Goal: Task Accomplishment & Management: Use online tool/utility

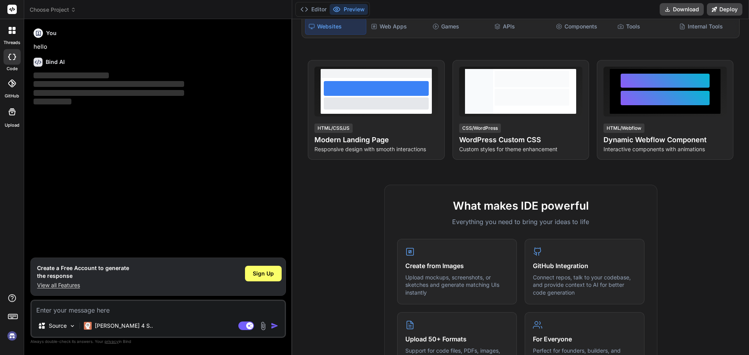
scroll to position [156, 0]
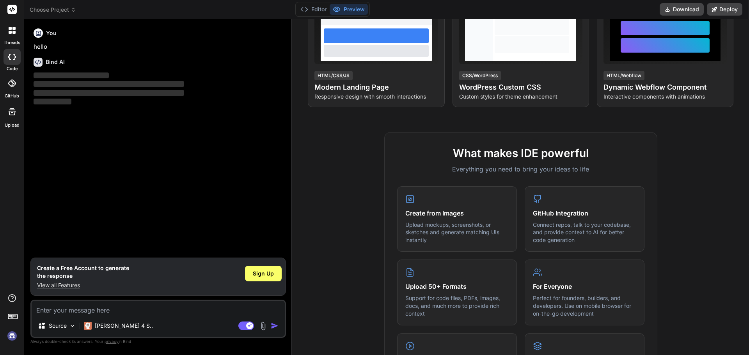
click at [12, 33] on icon at bounding box center [13, 32] width 3 height 3
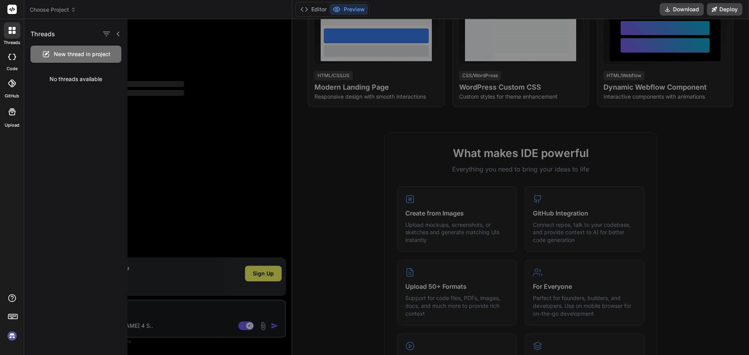
click at [12, 33] on icon at bounding box center [13, 32] width 3 height 3
click at [218, 90] on div at bounding box center [450, 187] width 645 height 336
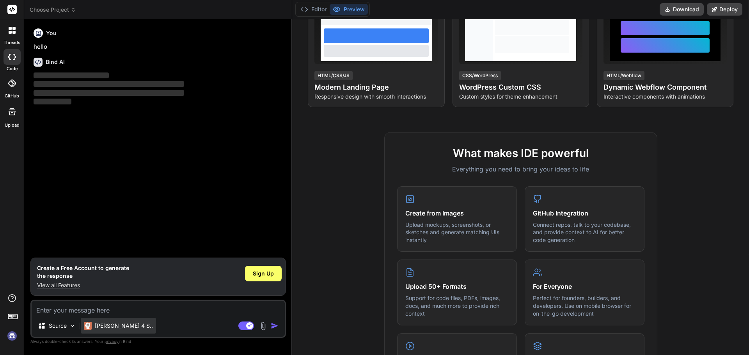
click at [120, 324] on p "[PERSON_NAME] 4 S.." at bounding box center [124, 326] width 58 height 8
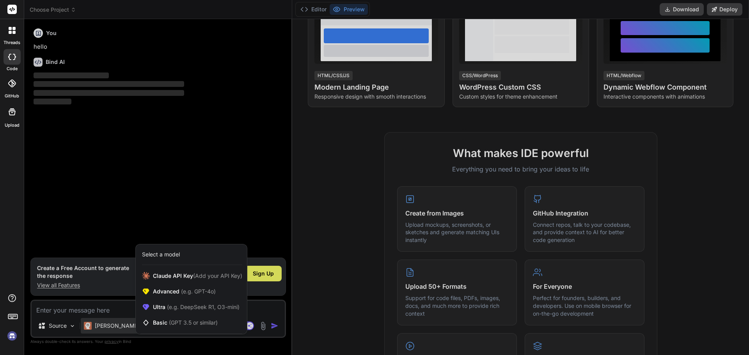
click at [206, 119] on div at bounding box center [374, 177] width 749 height 355
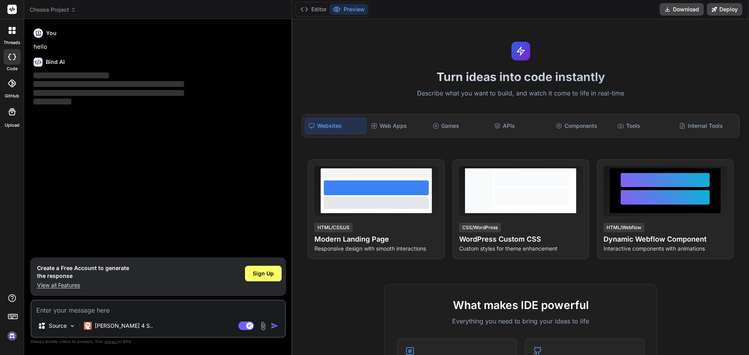
scroll to position [0, 0]
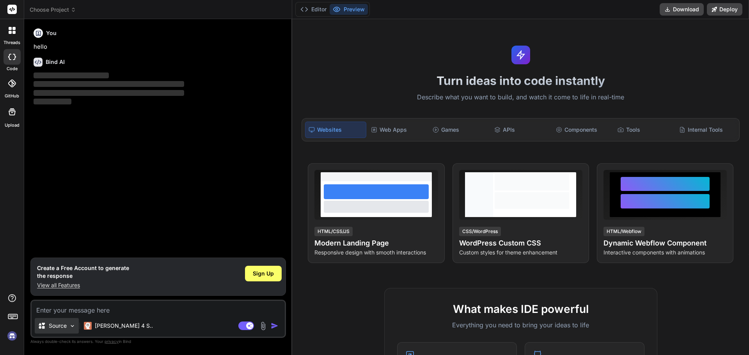
click at [69, 325] on img at bounding box center [72, 326] width 7 height 7
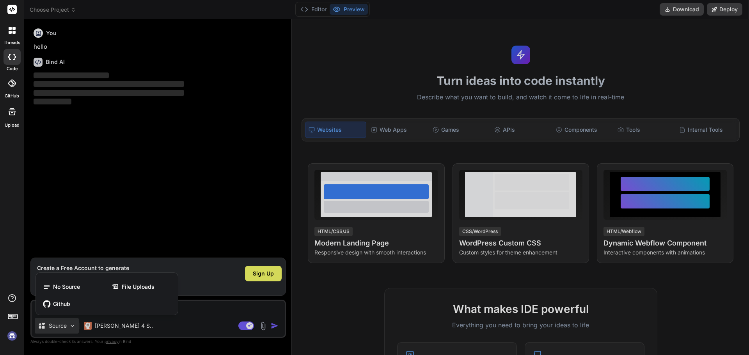
click at [69, 325] on div at bounding box center [374, 177] width 749 height 355
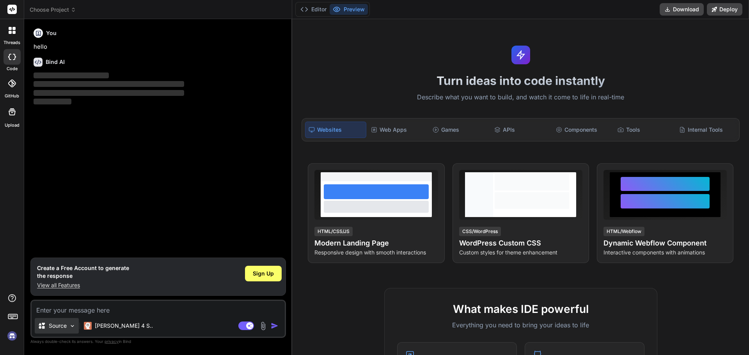
click at [69, 325] on img at bounding box center [72, 326] width 7 height 7
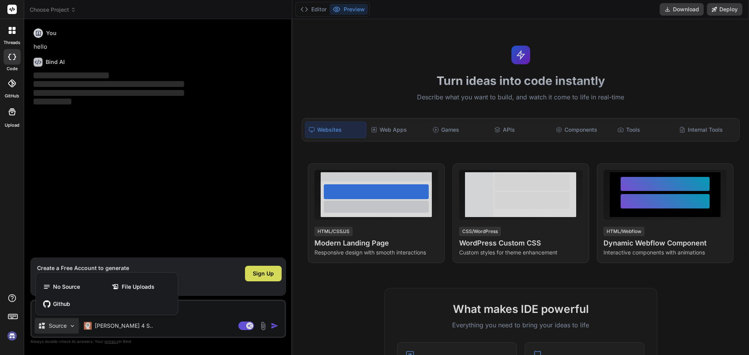
click at [69, 325] on div at bounding box center [374, 177] width 749 height 355
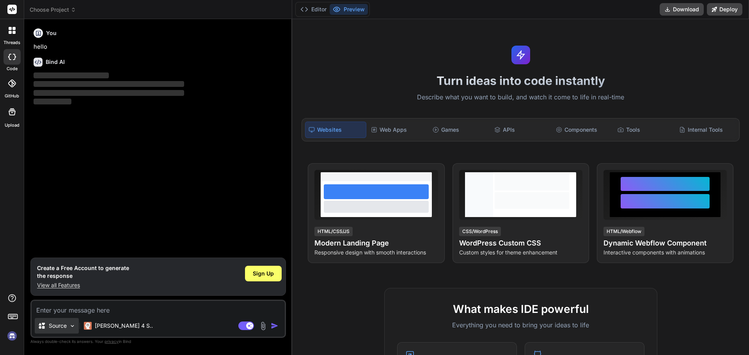
click at [69, 325] on img at bounding box center [72, 326] width 7 height 7
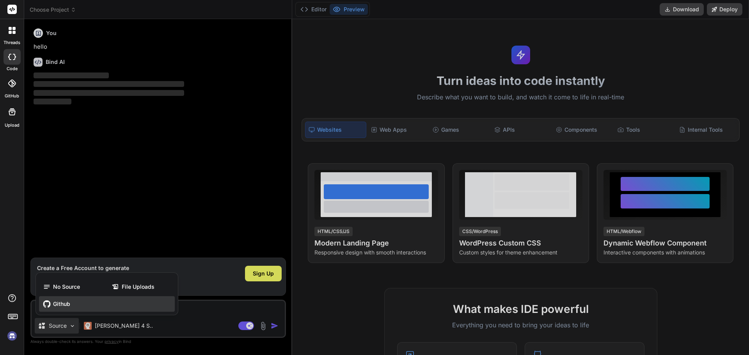
click at [68, 307] on span "Github" at bounding box center [61, 304] width 17 height 8
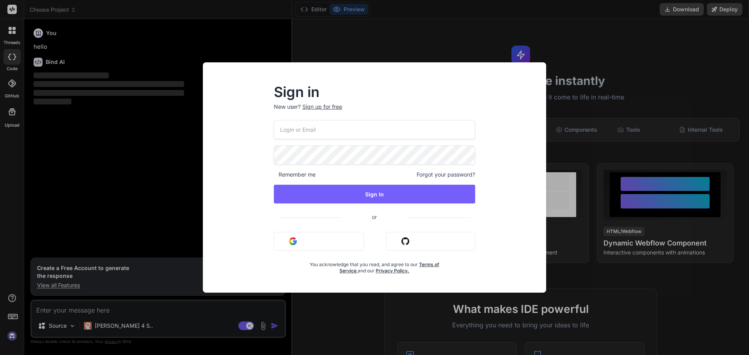
click at [240, 44] on div "Sign in New user? Sign up for free Remember me Forgot your password? Sign In or…" at bounding box center [374, 177] width 749 height 355
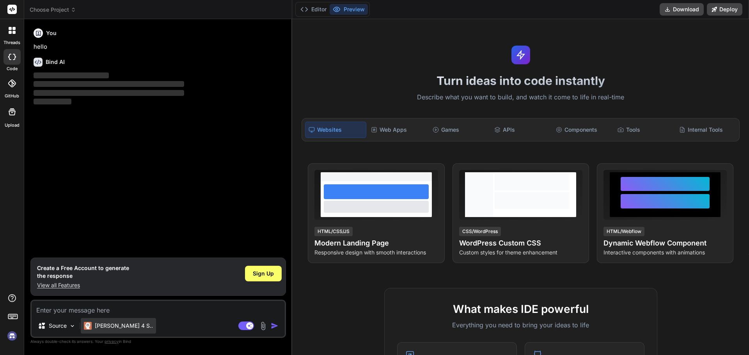
click at [113, 323] on p "[PERSON_NAME] 4 S.." at bounding box center [124, 326] width 58 height 8
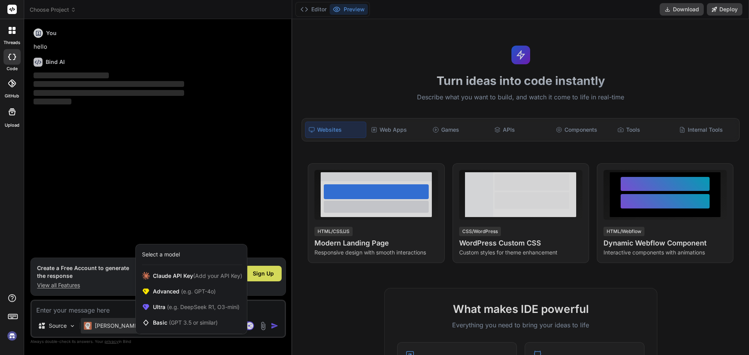
click at [113, 323] on div at bounding box center [374, 177] width 749 height 355
type textarea "x"
